Goal: Information Seeking & Learning: Learn about a topic

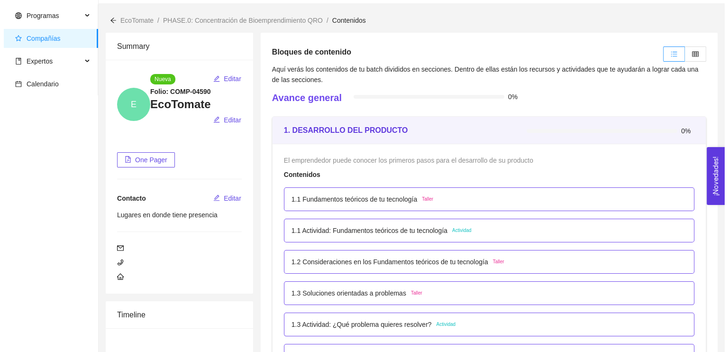
scroll to position [81, 0]
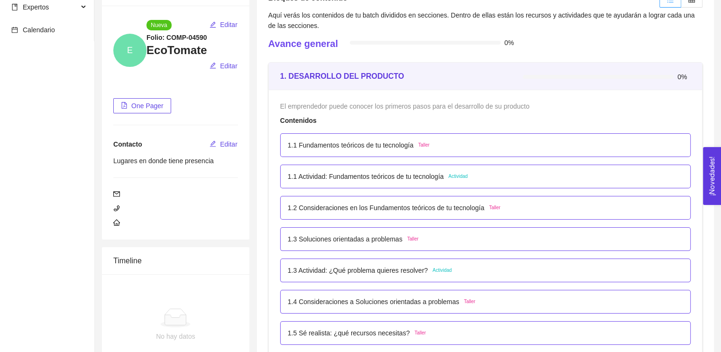
click at [328, 144] on p "1.1 Fundamentos teóricos de tu tecnología" at bounding box center [351, 145] width 126 height 10
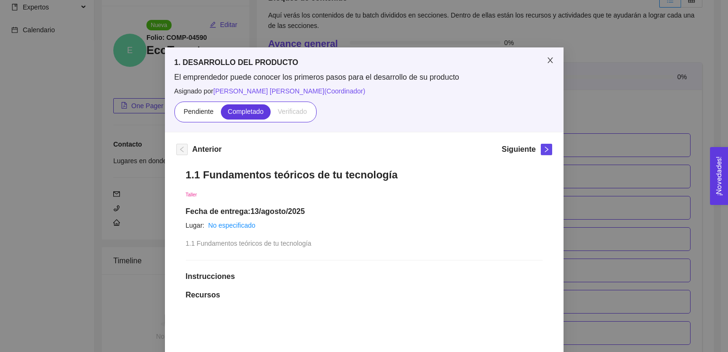
click at [546, 63] on icon "close" at bounding box center [550, 60] width 8 height 8
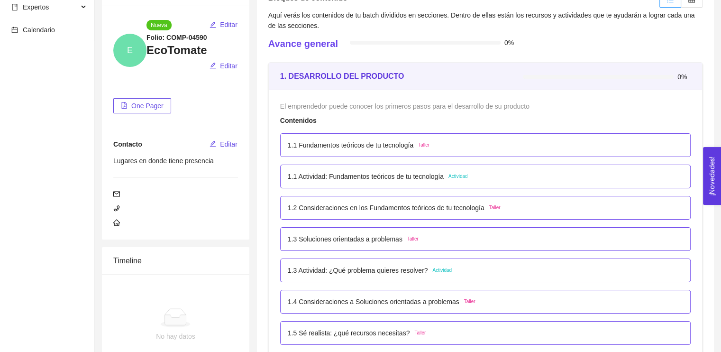
click at [438, 176] on p "1.1 Actividad: Fundamentos teóricos de tu tecnología" at bounding box center [366, 176] width 156 height 10
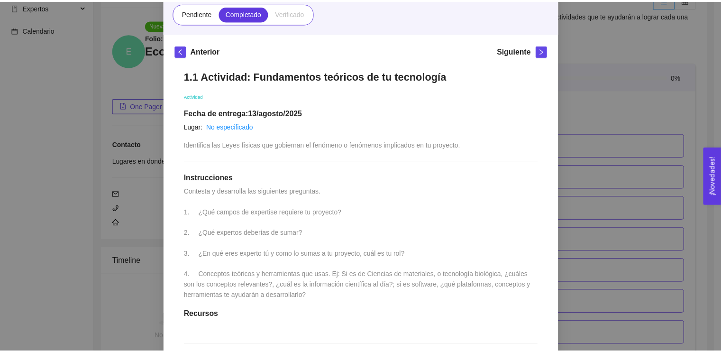
scroll to position [0, 0]
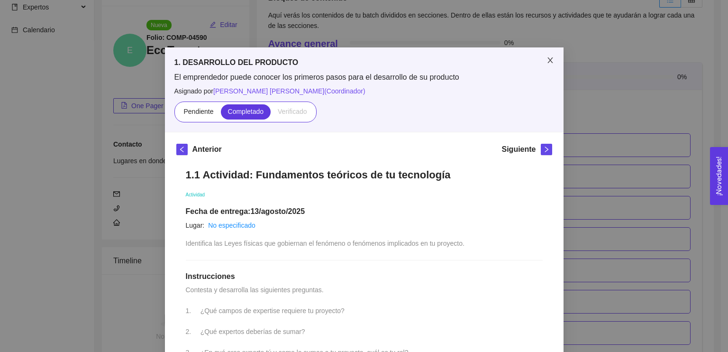
click at [546, 59] on icon "close" at bounding box center [550, 60] width 8 height 8
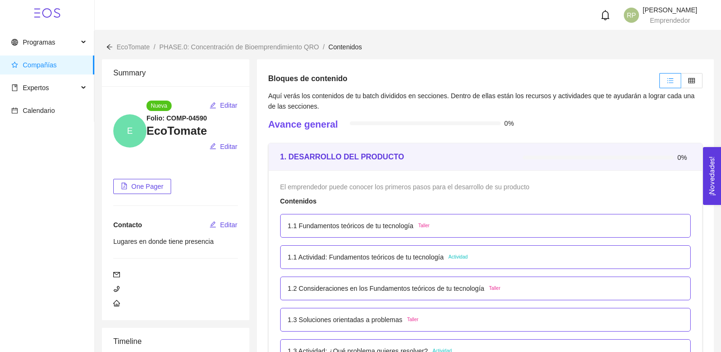
scroll to position [174, 0]
